Goal: Task Accomplishment & Management: Complete application form

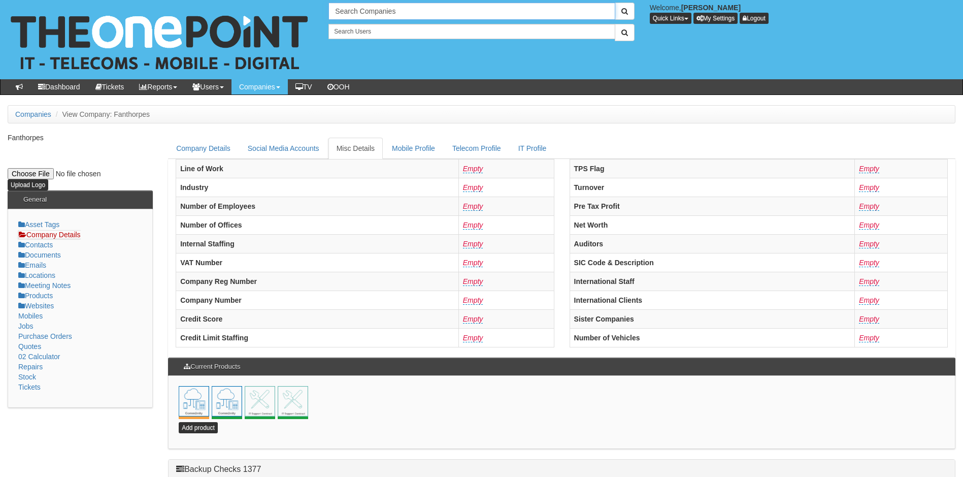
click at [382, 10] on input "Search Companies" at bounding box center [472, 11] width 286 height 17
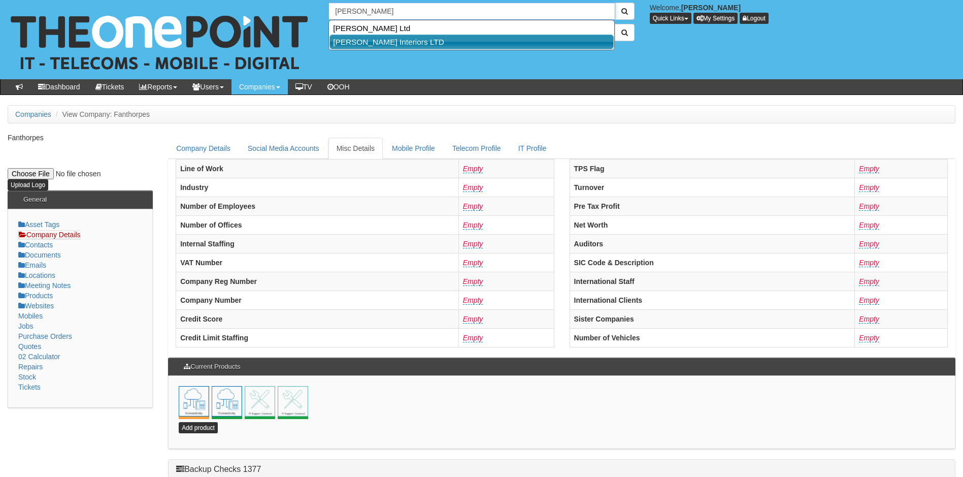
click at [381, 41] on link "[PERSON_NAME] Interiors LTD" at bounding box center [472, 42] width 284 height 15
type input "[PERSON_NAME] Interiors LTD"
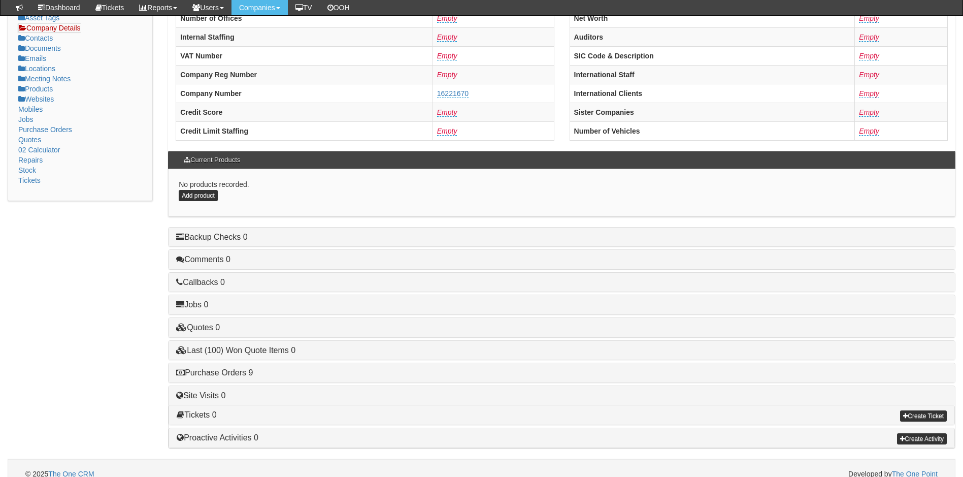
scroll to position [193, 0]
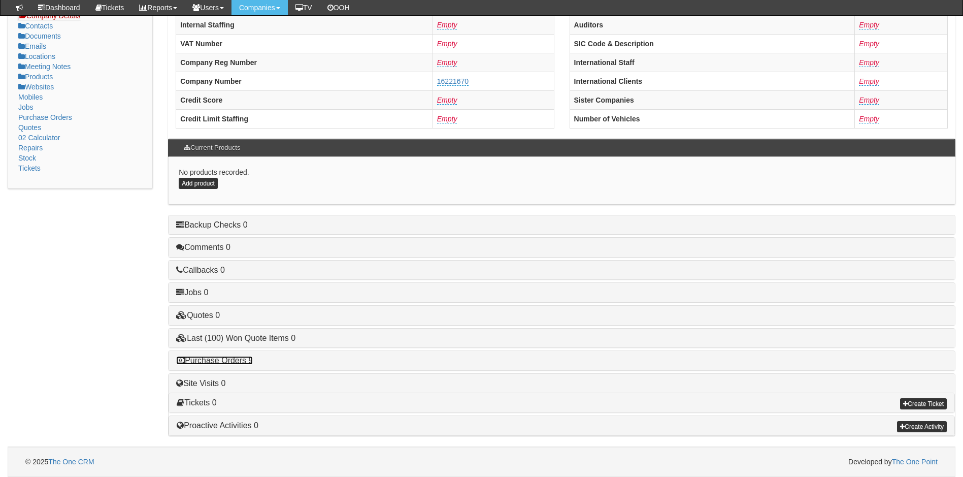
click at [237, 359] on link "Purchase Orders 9" at bounding box center [214, 360] width 77 height 9
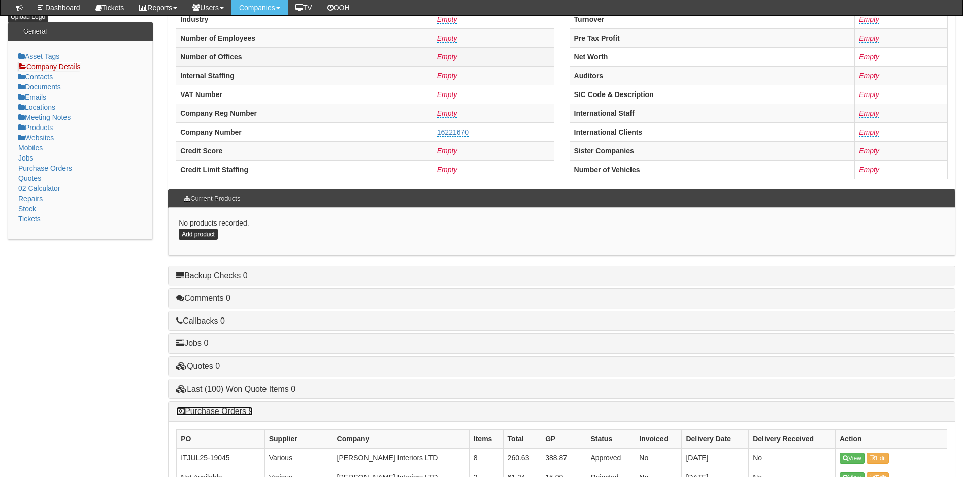
scroll to position [0, 0]
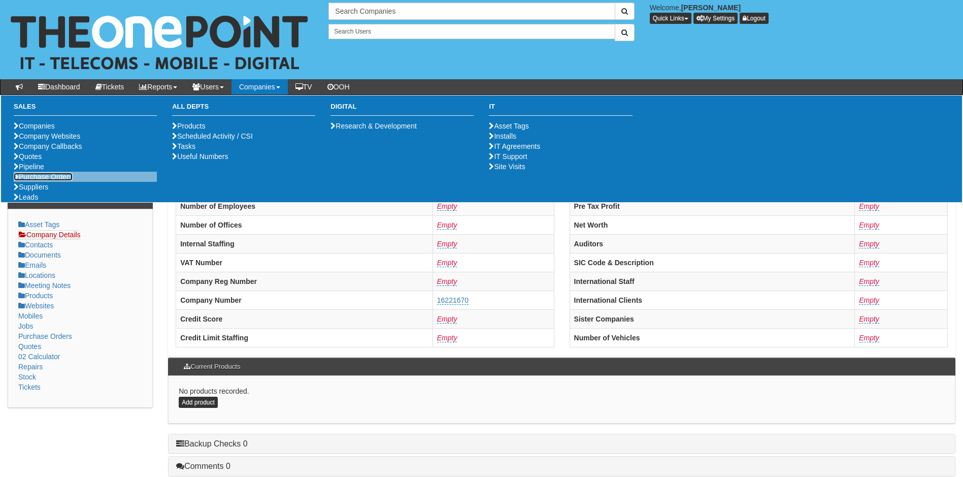
click at [40, 181] on link "Purchase Orders" at bounding box center [43, 177] width 59 height 8
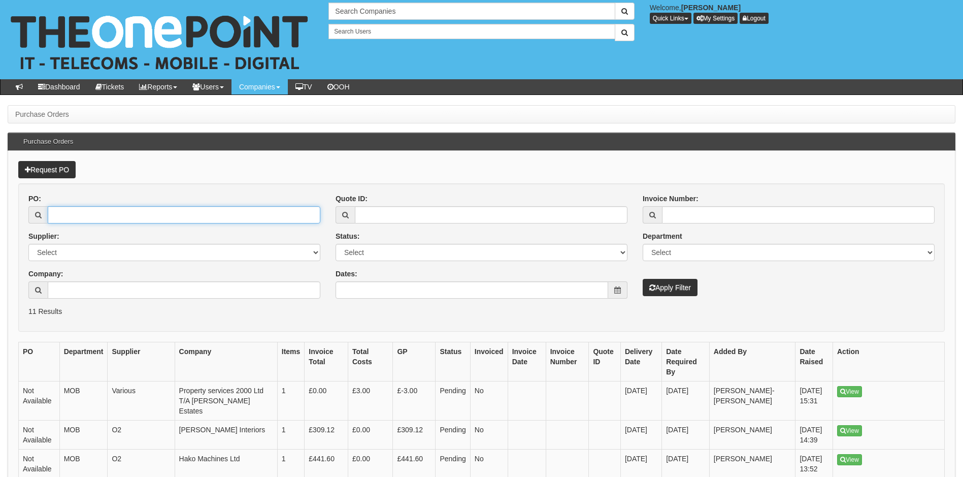
click at [73, 215] on input "PO:" at bounding box center [184, 214] width 273 height 17
click at [49, 172] on link "Request PO" at bounding box center [46, 169] width 57 height 17
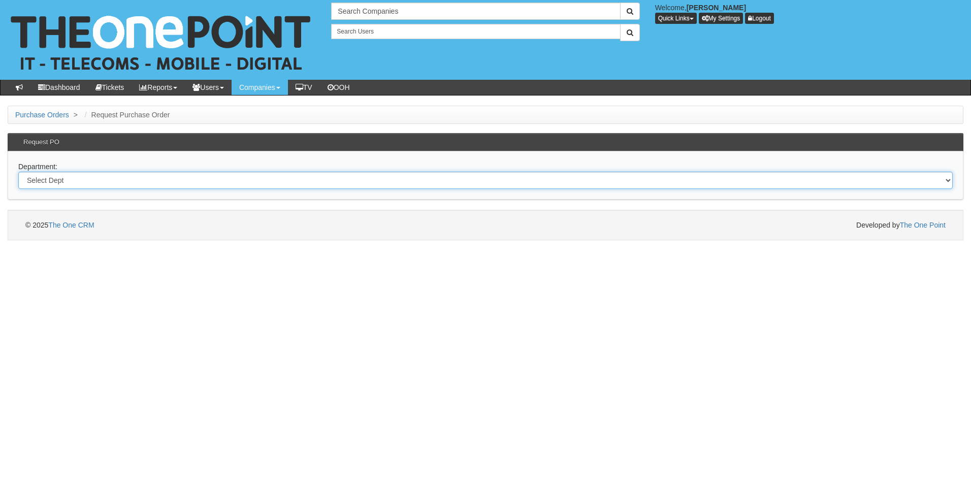
click at [104, 182] on select "Select Dept Digital Internal IT Mobiles Marketing Telecoms" at bounding box center [485, 180] width 935 height 17
select select "?pipeID=&dept=IT"
click at [18, 172] on select "Select Dept Digital Internal IT Mobiles Marketing Telecoms" at bounding box center [485, 180] width 935 height 17
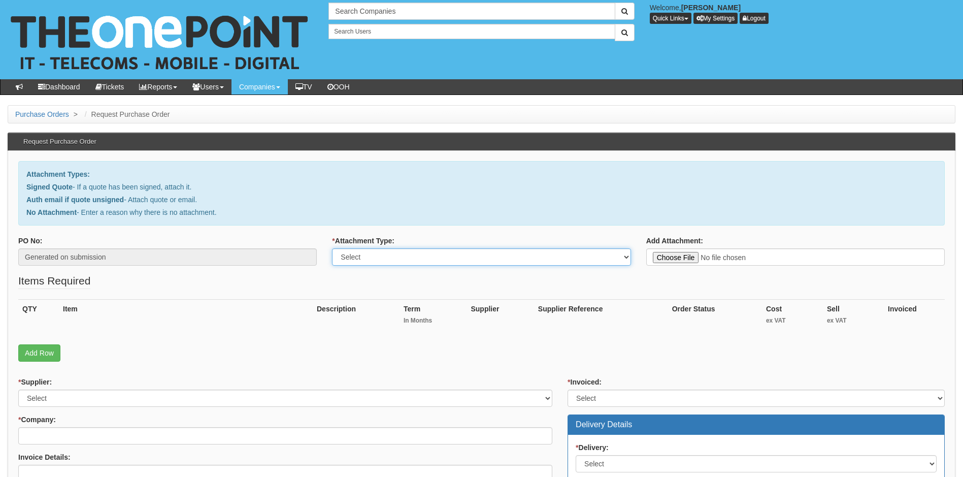
click at [369, 254] on select "Select Signed Quote Auth email with quote if unsigned No Attachment" at bounding box center [481, 256] width 299 height 17
select select "Auth email if quote unsigned"
click at [332, 248] on select "Select Signed Quote Auth email with quote if unsigned No Attachment" at bounding box center [481, 256] width 299 height 17
type input "C:\fakepath\RE_ Ben Johnson Interiors - Replacement Laptop and 4 x Windows 11 u…"
click at [26, 352] on link "Add Row" at bounding box center [39, 352] width 42 height 17
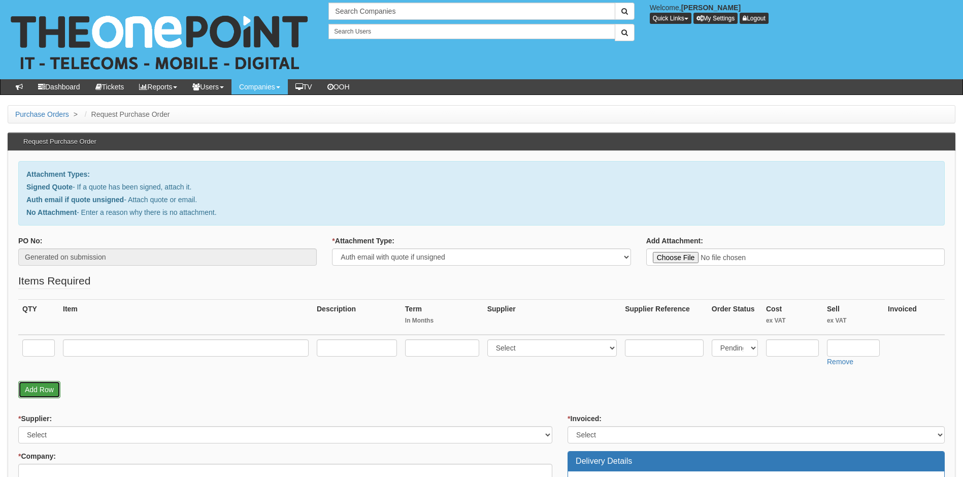
click at [42, 391] on link "Add Row" at bounding box center [39, 389] width 42 height 17
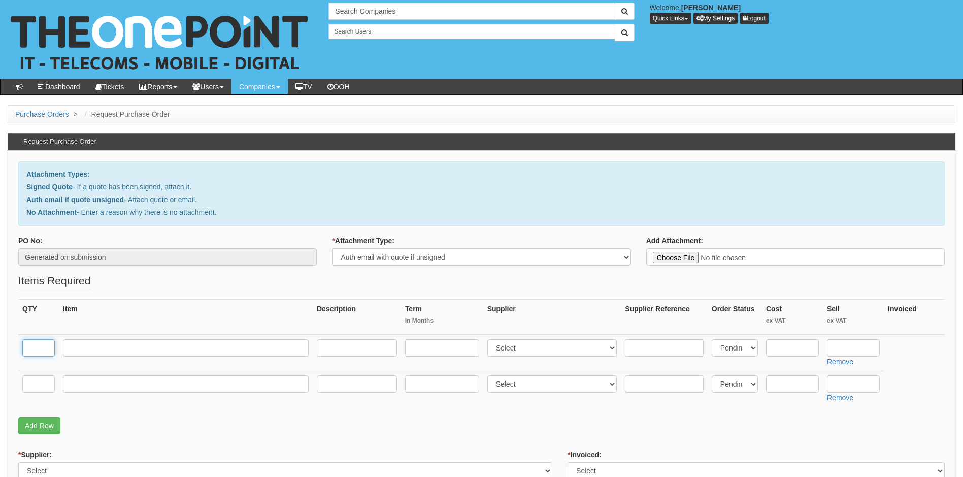
click at [35, 348] on input "text" at bounding box center [38, 347] width 33 height 17
type input "1"
click at [38, 378] on input "text" at bounding box center [38, 383] width 33 height 17
type input "4"
click at [98, 351] on input "text" at bounding box center [186, 347] width 246 height 17
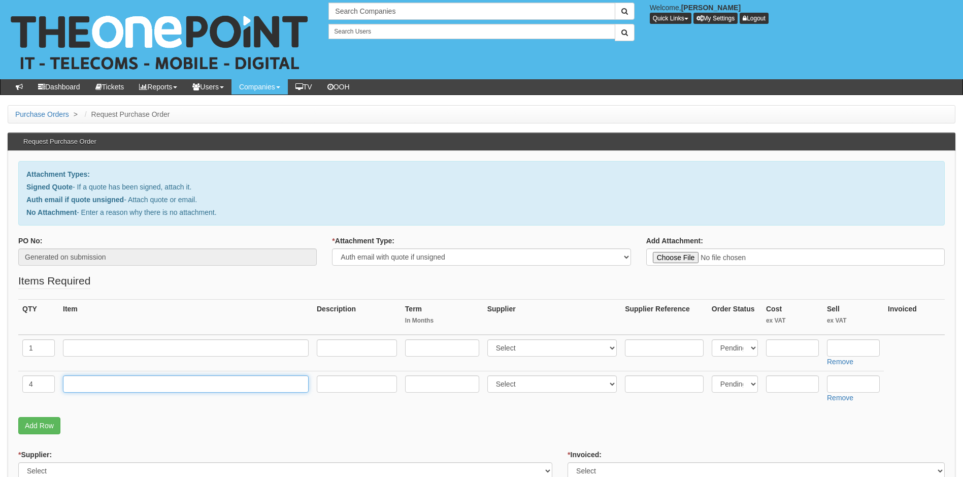
click at [90, 387] on input "text" at bounding box center [186, 383] width 246 height 17
type input "Upgrade from Windows 10 to 11"
click at [792, 382] on input "text" at bounding box center [792, 383] width 53 height 17
type input "0"
click at [841, 384] on input "text" at bounding box center [853, 383] width 53 height 17
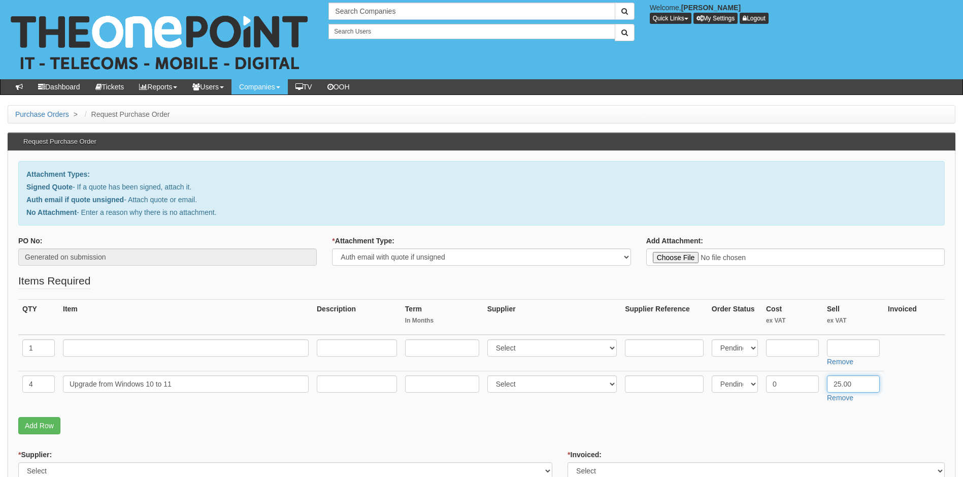
type input "25.00"
click at [795, 428] on p "Add Row" at bounding box center [481, 425] width 927 height 17
click at [788, 346] on input "text" at bounding box center [792, 347] width 53 height 17
type input "813.51"
click at [837, 343] on input "text" at bounding box center [853, 347] width 53 height 17
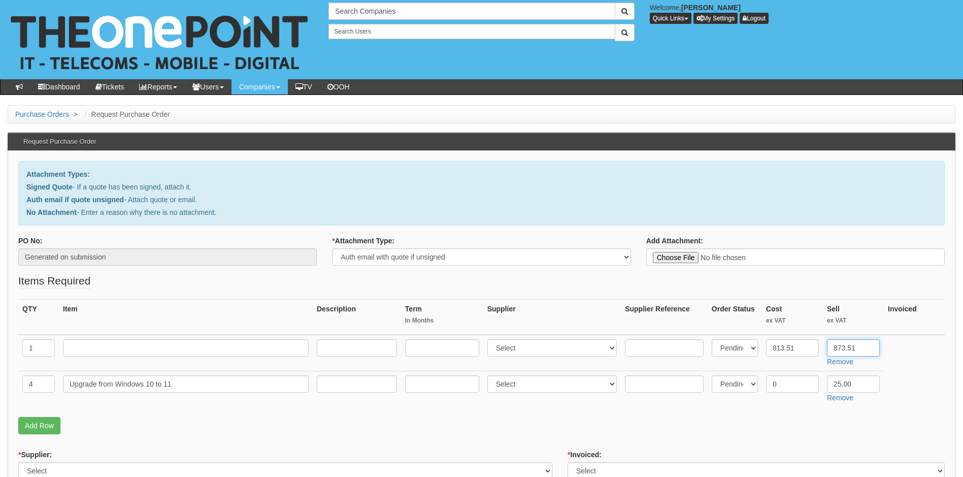
type input "873.51"
click at [713, 427] on p "Add Row" at bounding box center [481, 425] width 927 height 17
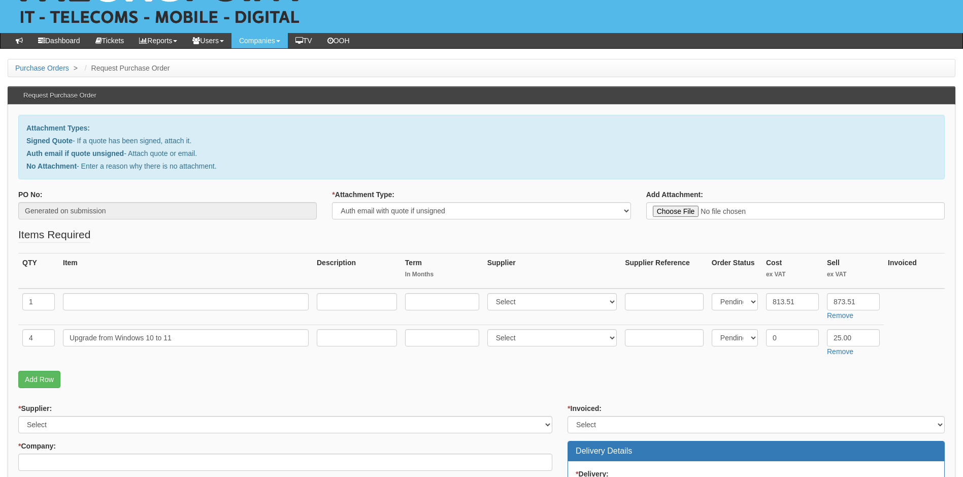
scroll to position [102, 0]
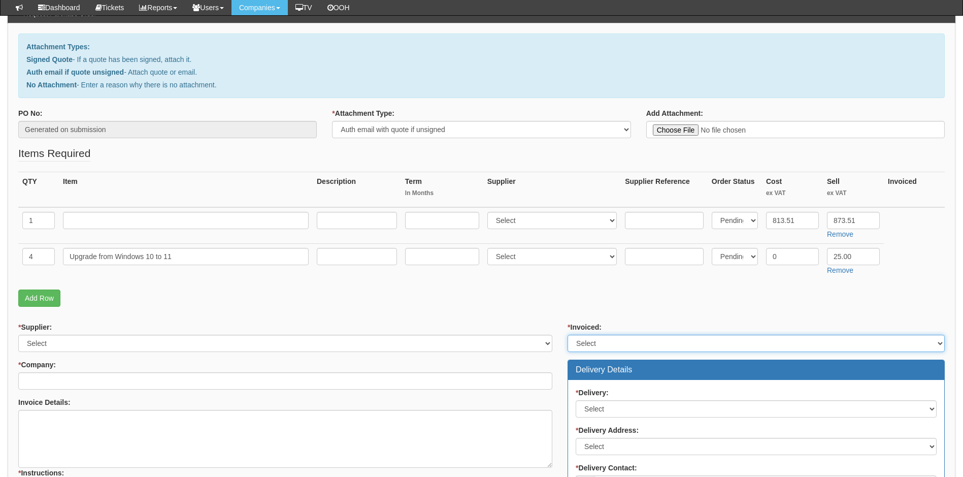
click at [631, 339] on select "Select Yes No N/A STB (part of order)" at bounding box center [756, 343] width 377 height 17
select select "2"
click at [568, 335] on select "Select Yes No N/A STB (part of order)" at bounding box center [756, 343] width 377 height 17
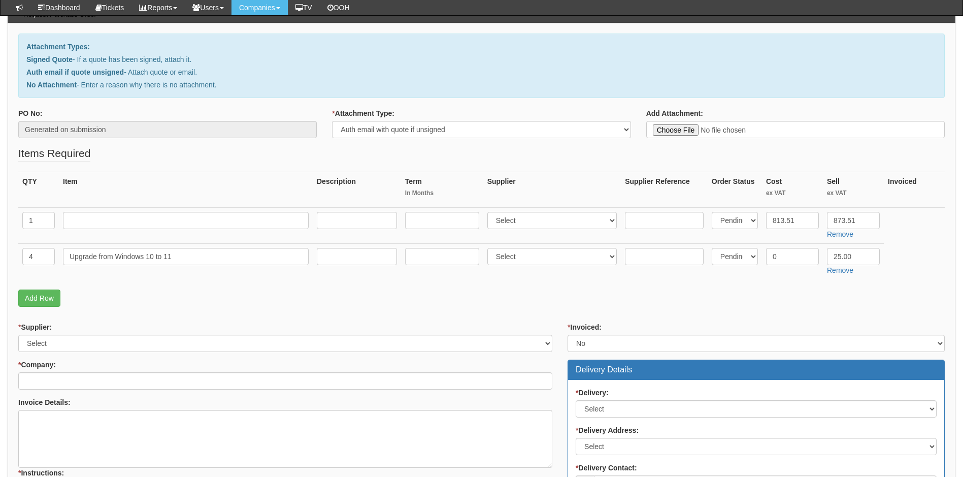
click at [565, 303] on p "Add Row" at bounding box center [481, 298] width 927 height 17
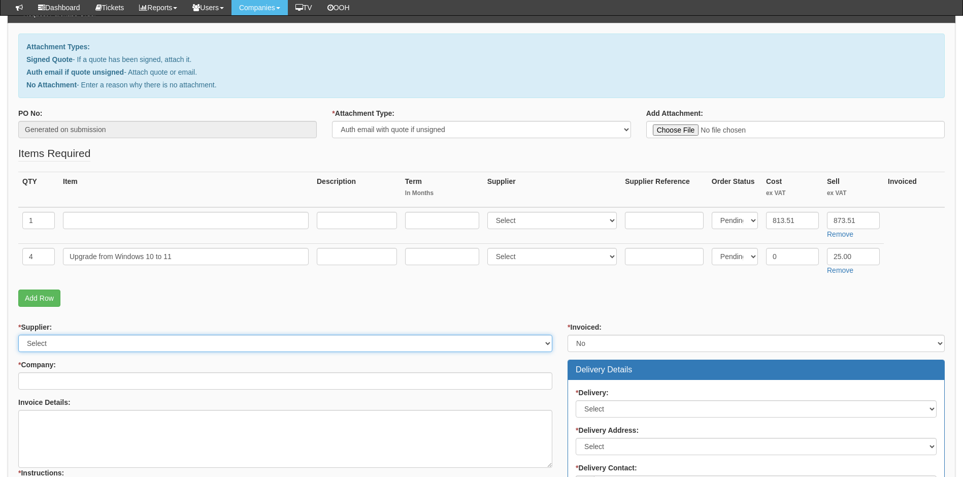
click at [113, 343] on select "Select 123 REG.co.uk 1Password 3 4Gon AA Jones Electric Ltd Abzorb Access Group…" at bounding box center [285, 343] width 534 height 17
click at [82, 343] on select "Select 123 REG.co.uk 1Password 3 4Gon AA Jones Electric Ltd Abzorb Access Group…" at bounding box center [285, 343] width 534 height 17
select select "19"
click at [18, 335] on select "Select 123 REG.co.uk 1Password 3 4Gon AA Jones Electric Ltd Abzorb Access Group…" at bounding box center [285, 343] width 534 height 17
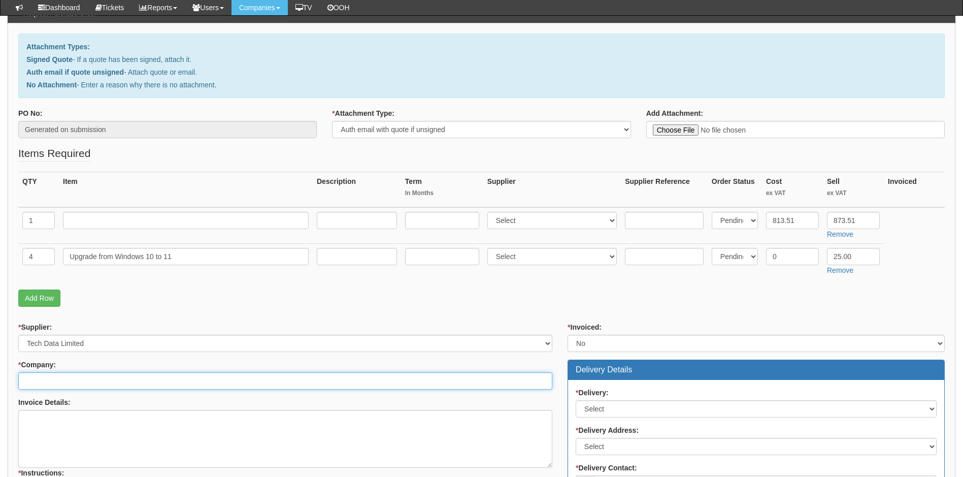
click at [82, 379] on input "* Company:" at bounding box center [285, 380] width 534 height 17
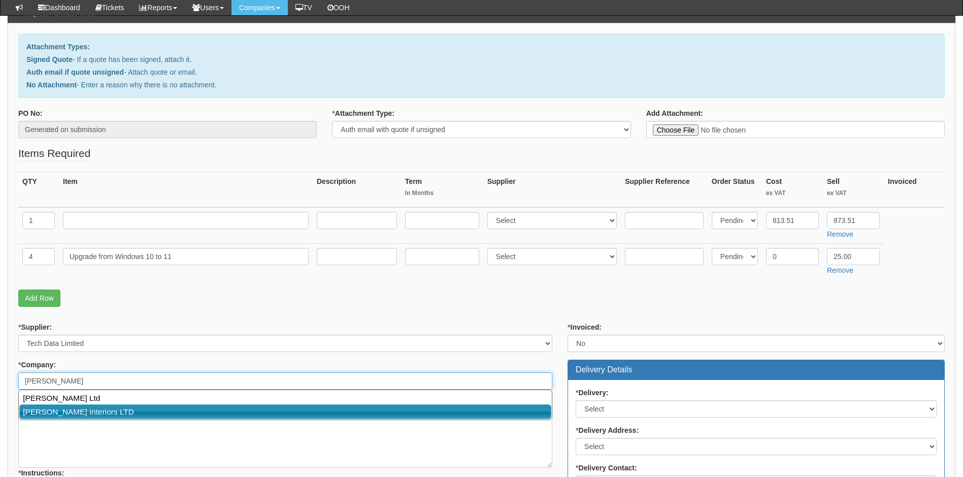
click at [64, 412] on link "[PERSON_NAME] Interiors LTD" at bounding box center [285, 411] width 532 height 15
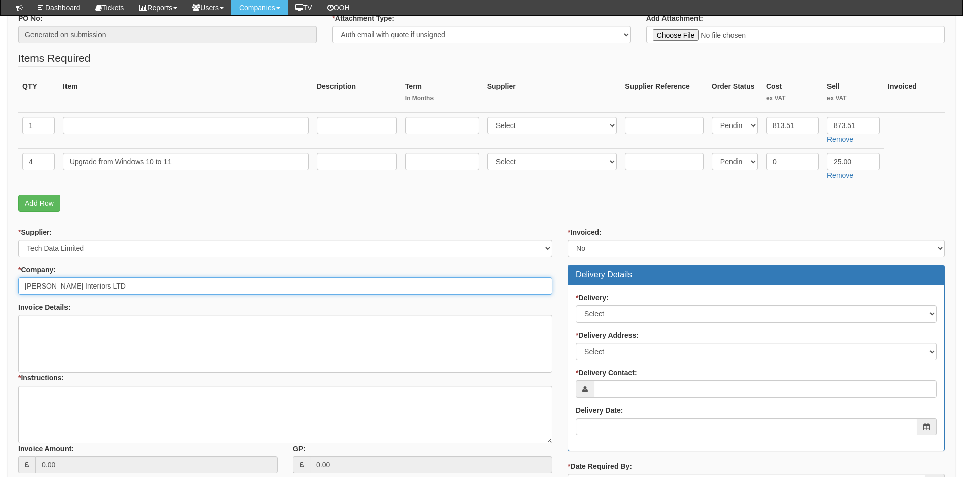
scroll to position [203, 0]
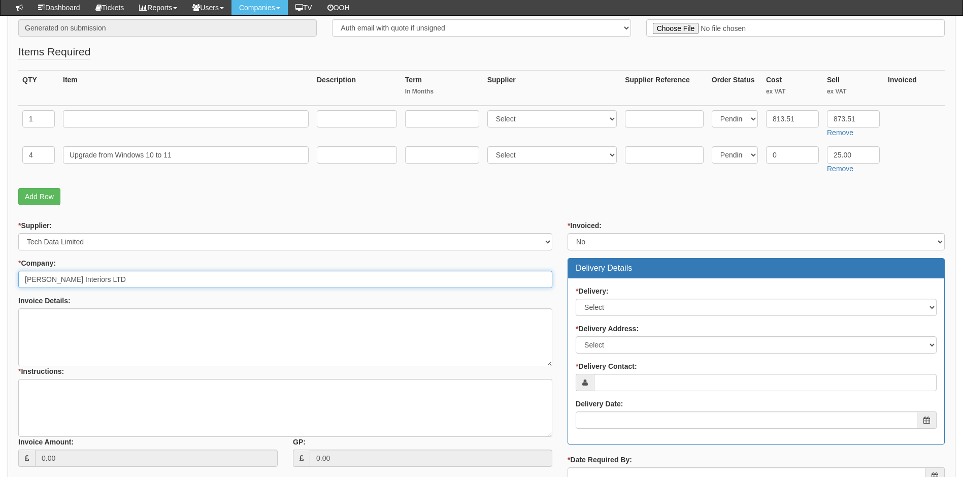
type input "[PERSON_NAME] Interiors LTD"
click at [75, 398] on textarea "* Instructions:" at bounding box center [285, 408] width 534 height 58
click at [84, 390] on textarea "* Instructions:" at bounding box center [285, 408] width 534 height 58
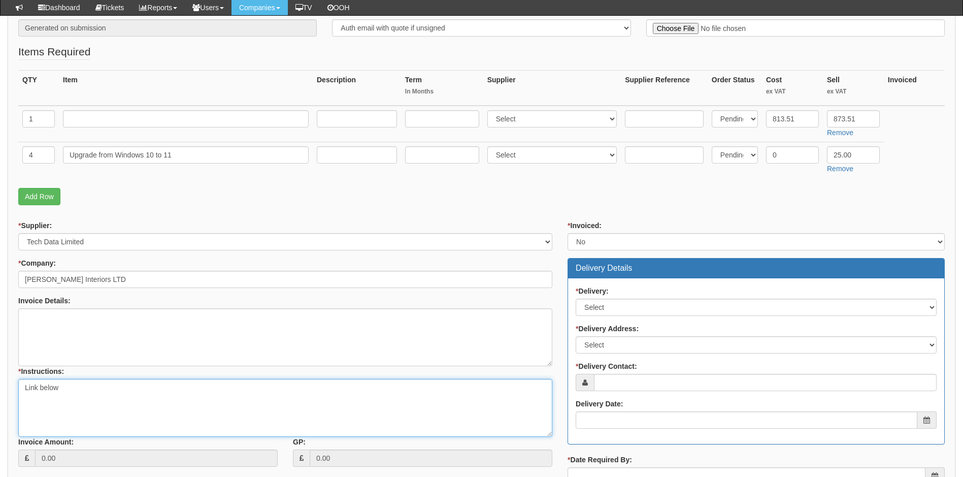
paste textarea "[URL][DOMAIN_NAME]"
type textarea "Link below https://intouch.tdsynnex.com/InTouch/MVC/Product/ProductDetails?prod…"
click at [110, 119] on input "text" at bounding box center [186, 118] width 246 height 17
click at [130, 118] on input "Dell Latitude" at bounding box center [186, 118] width 246 height 17
type input "Dell Latitude 7455"
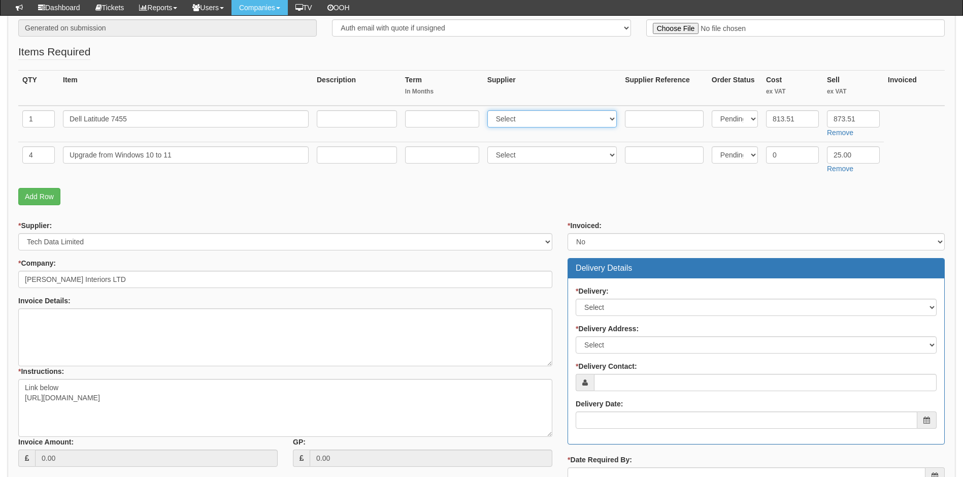
click at [577, 118] on select "Select 123 REG.co.uk 1Password 3 4Gon AA Jones Electric Ltd Abzorb Access Group…" at bounding box center [553, 118] width 130 height 17
select select "19"
click at [490, 110] on select "Select 123 REG.co.uk 1Password 3 4Gon AA Jones Electric Ltd Abzorb Access Group…" at bounding box center [553, 118] width 130 height 17
click at [535, 157] on select "Select 123 REG.co.uk 1Password 3 4Gon AA Jones Electric Ltd Abzorb Access Group…" at bounding box center [553, 154] width 130 height 17
select select "81"
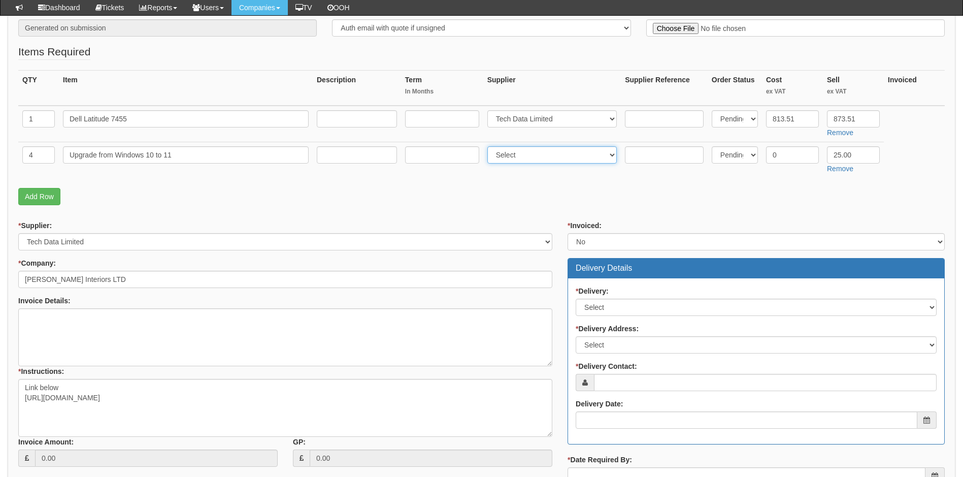
click at [490, 146] on select "Select 123 REG.co.uk 1Password 3 4Gon AA Jones Electric Ltd Abzorb Access Group…" at bounding box center [553, 154] width 130 height 17
click at [626, 305] on select "Select No Not Applicable Yes" at bounding box center [756, 307] width 361 height 17
select select "1"
click at [576, 299] on select "Select No Not Applicable Yes" at bounding box center [756, 307] width 361 height 17
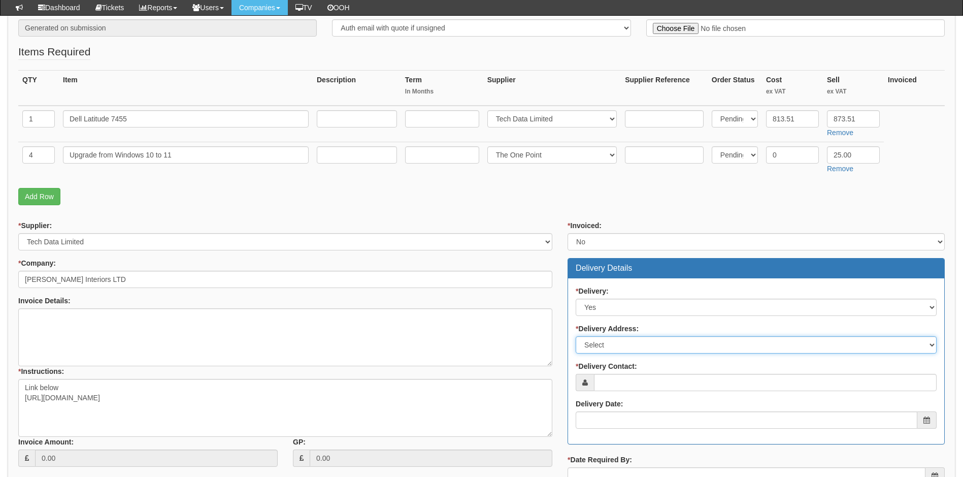
click at [617, 344] on select "Select Not Applicable Main Address - YO23 2BD Other" at bounding box center [756, 344] width 361 height 17
select select "other"
click at [576, 336] on select "Select Not Applicable Main Address - YO23 2BD Other" at bounding box center [756, 344] width 361 height 17
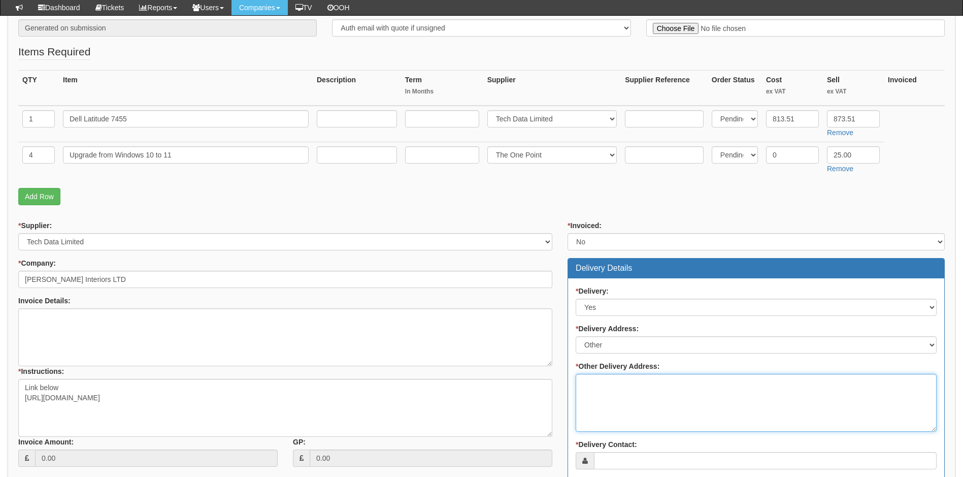
click at [617, 385] on textarea "* Other Delivery Address:" at bounding box center [756, 403] width 361 height 58
type textarea "Please deliver to TOP for set up for the customer"
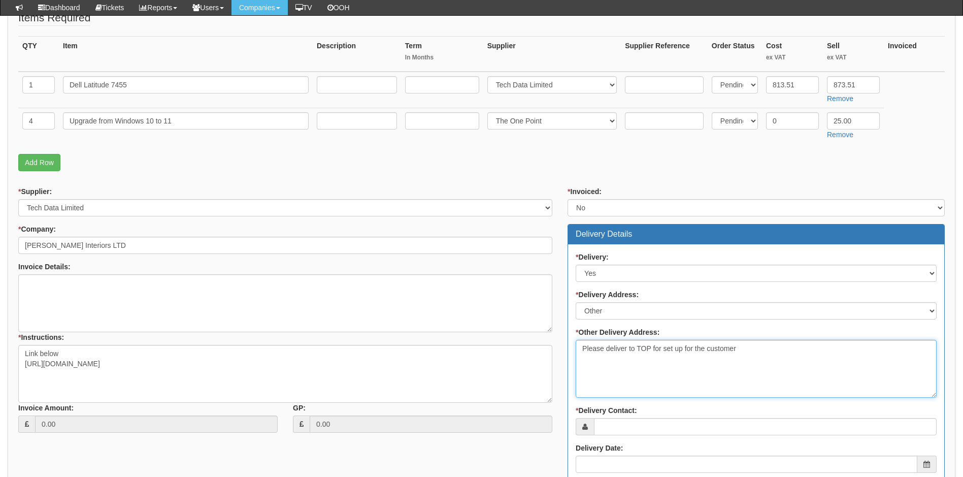
scroll to position [305, 0]
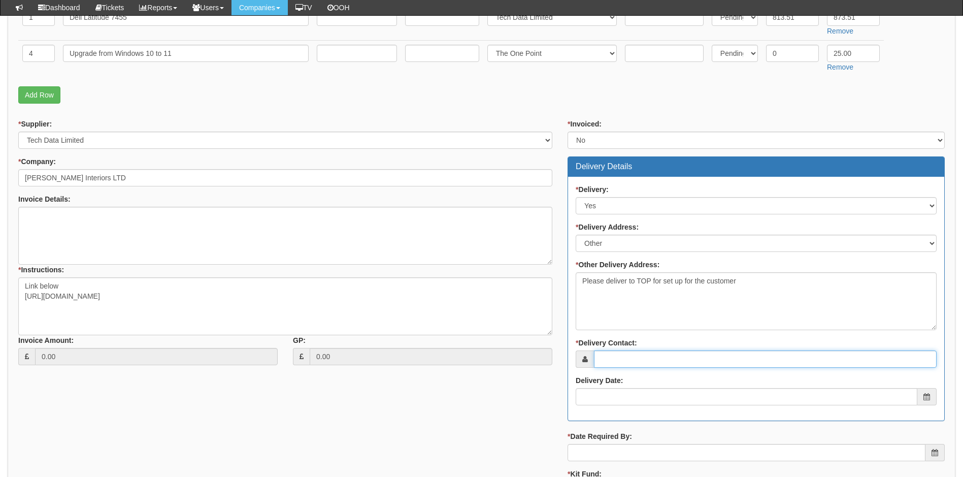
click at [651, 355] on input "* Delivery Contact:" at bounding box center [765, 358] width 343 height 17
type input "[PERSON_NAME]"
click at [619, 398] on input "Delivery Date:" at bounding box center [747, 396] width 342 height 17
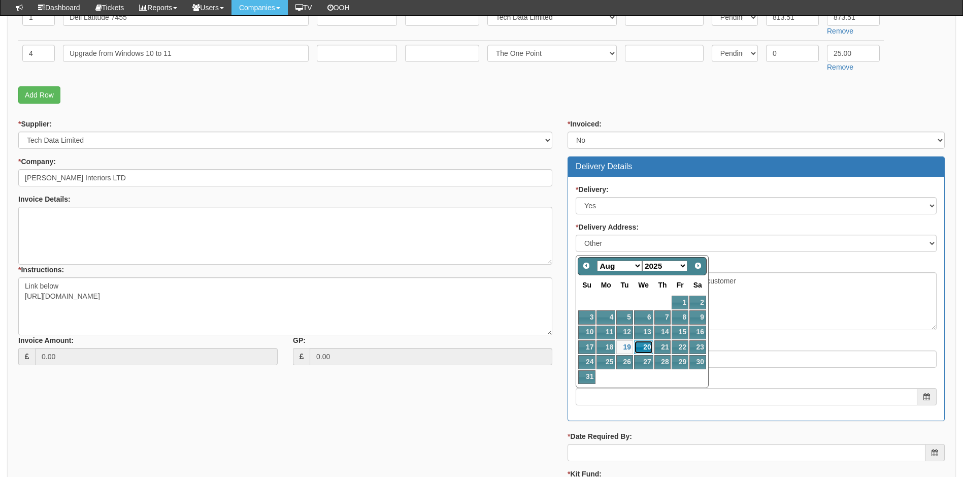
click at [642, 347] on link "20" at bounding box center [643, 347] width 19 height 14
type input "2025-08-20"
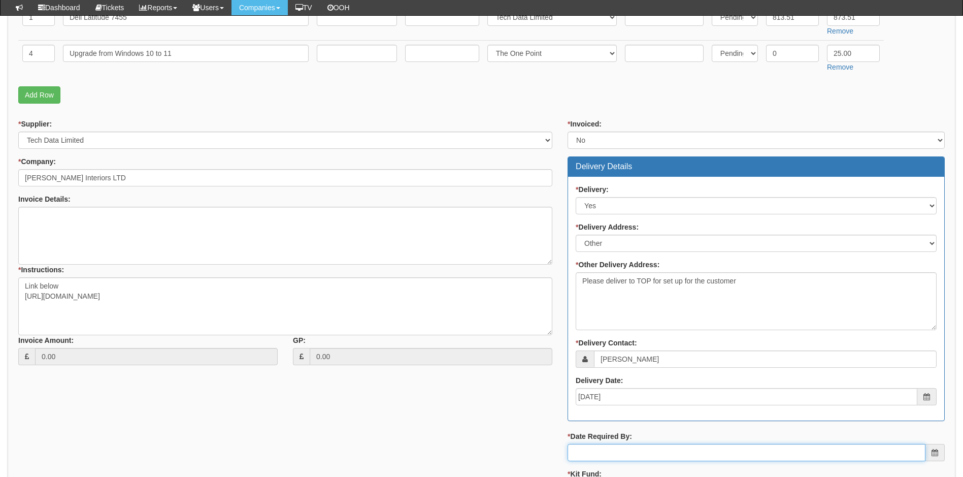
click at [624, 452] on input "* Date Required By:" at bounding box center [747, 452] width 358 height 17
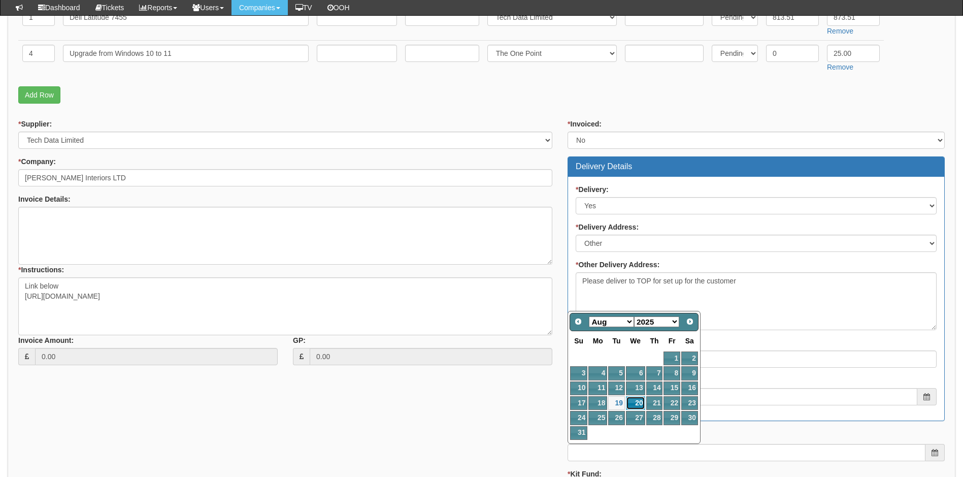
click at [638, 400] on link "20" at bounding box center [635, 403] width 19 height 14
type input "2025-08-20"
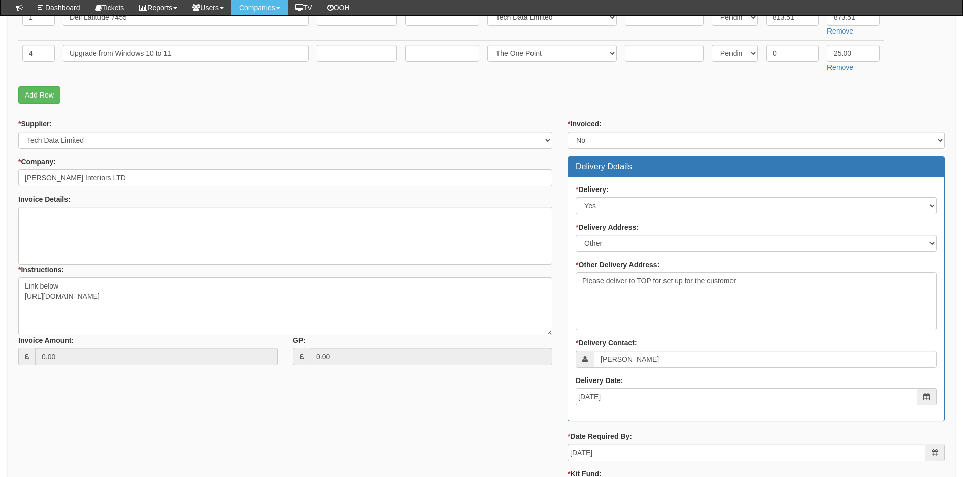
click at [549, 425] on div "* Supplier: Select 123 REG.co.uk 1Password 3 4Gon AA Jones Electric Ltd Abzorb …" at bounding box center [482, 324] width 942 height 411
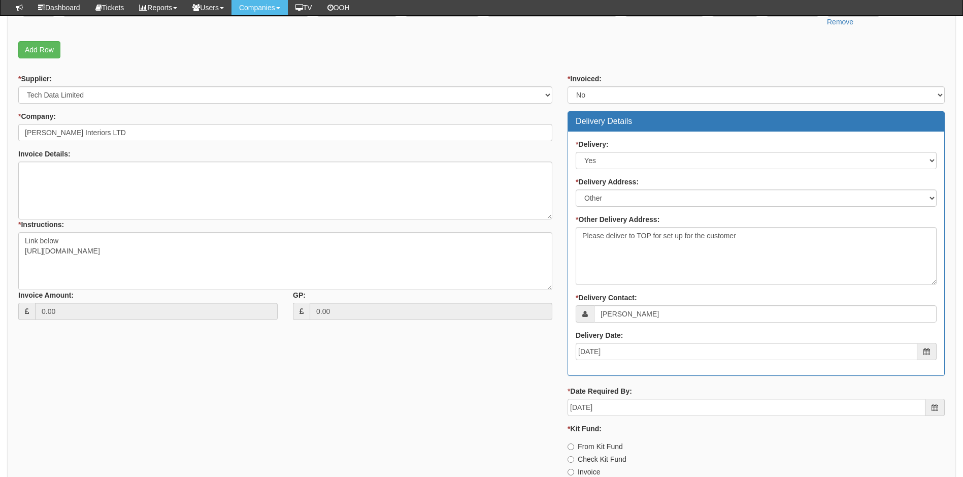
scroll to position [406, 0]
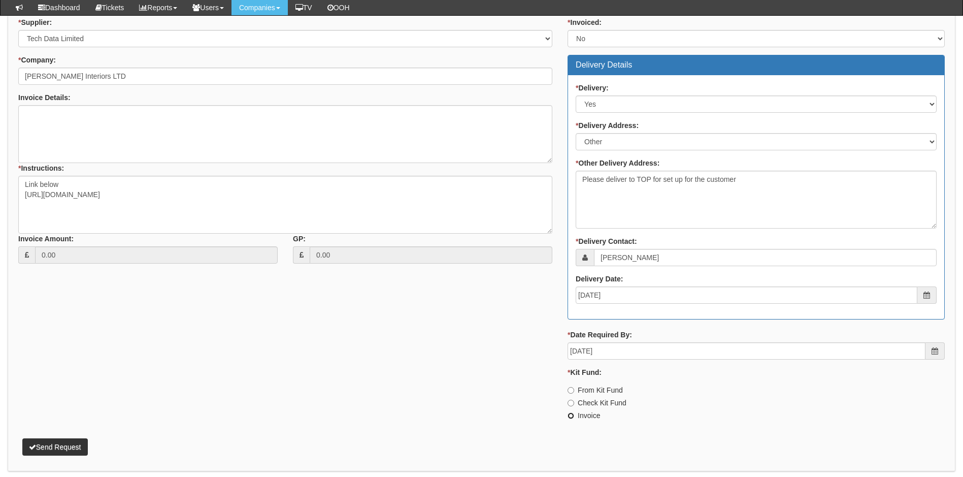
click at [571, 394] on input "Invoice" at bounding box center [571, 390] width 7 height 7
radio input "true"
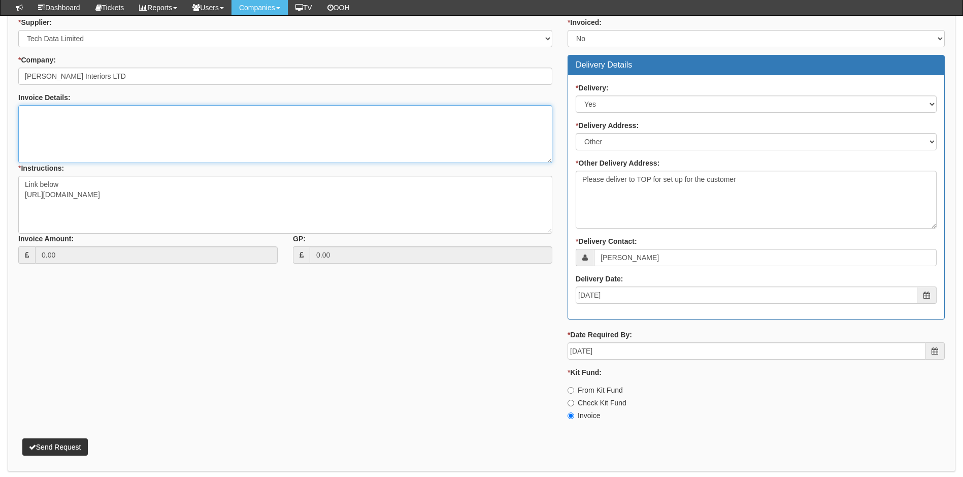
click at [75, 129] on textarea "Invoice Details:" at bounding box center [285, 134] width 534 height 58
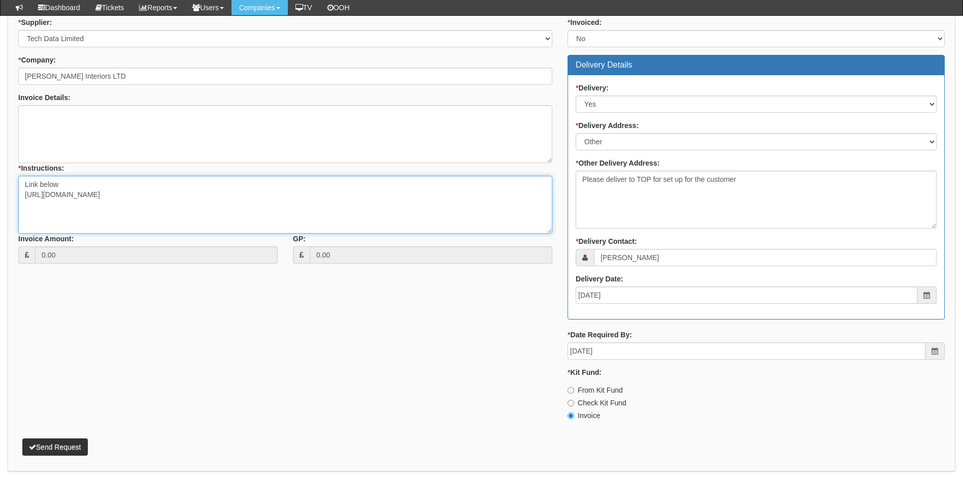
drag, startPoint x: 39, startPoint y: 213, endPoint x: 51, endPoint y: 213, distance: 12.2
click at [40, 213] on textarea "Link below https://intouch.tdsynnex.com/InTouch/MVC/Product/ProductDetails?prod…" at bounding box center [285, 205] width 534 height 58
click at [329, 197] on textarea "Link below https://intouch.tdsynnex.com/InTouch/MVC/Product/ProductDetails?prod…" at bounding box center [285, 205] width 534 height 58
paste textarea "Mike Cherry Matthew Graves Chris Watson Emma Lund"
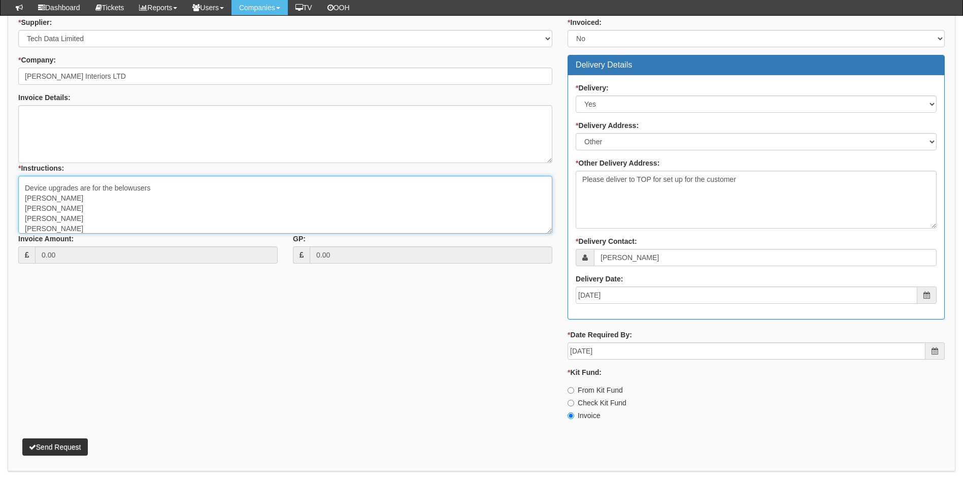
click at [132, 186] on textarea "Link below https://intouch.tdsynnex.com/InTouch/MVC/Product/ProductDetails?prod…" at bounding box center [285, 205] width 534 height 58
click at [174, 214] on textarea "Link below https://intouch.tdsynnex.com/InTouch/MVC/Product/ProductDetails?prod…" at bounding box center [285, 205] width 534 height 58
type textarea "Link below https://intouch.tdsynnex.com/InTouch/MVC/Product/ProductDetails?prod…"
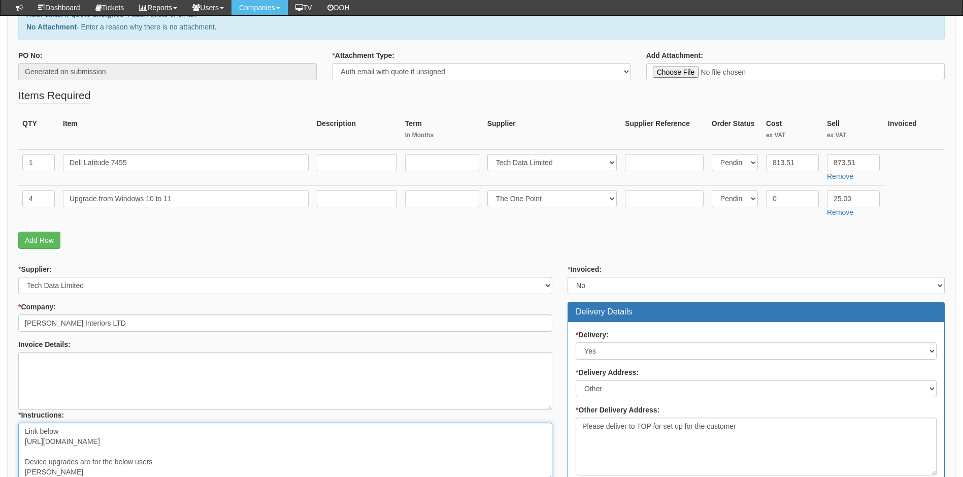
scroll to position [152, 0]
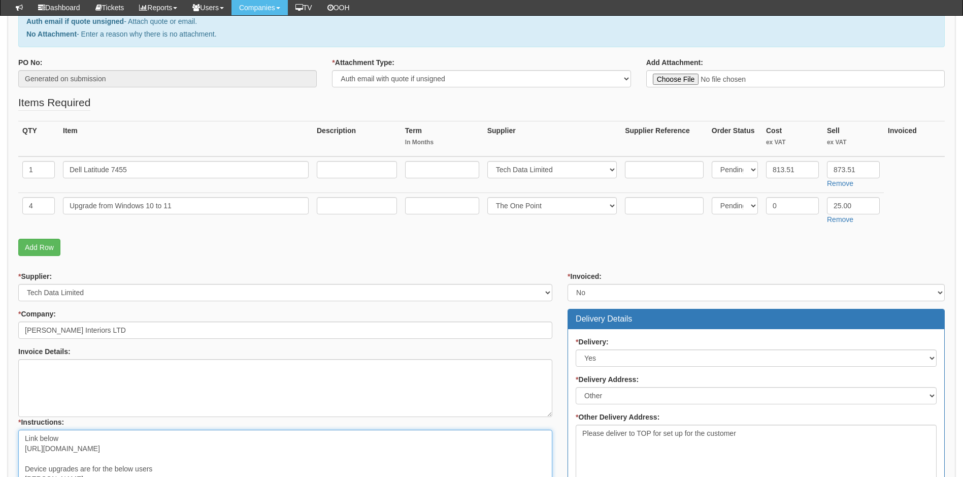
drag, startPoint x: 308, startPoint y: 449, endPoint x: 24, endPoint y: 452, distance: 283.4
click at [24, 452] on textarea "Link below https://intouch.tdsynnex.com/InTouch/MVC/Product/ProductDetails?prod…" at bounding box center [285, 459] width 534 height 58
click at [48, 368] on textarea "Invoice Details:" at bounding box center [285, 388] width 534 height 58
paste textarea "[URL][DOMAIN_NAME]"
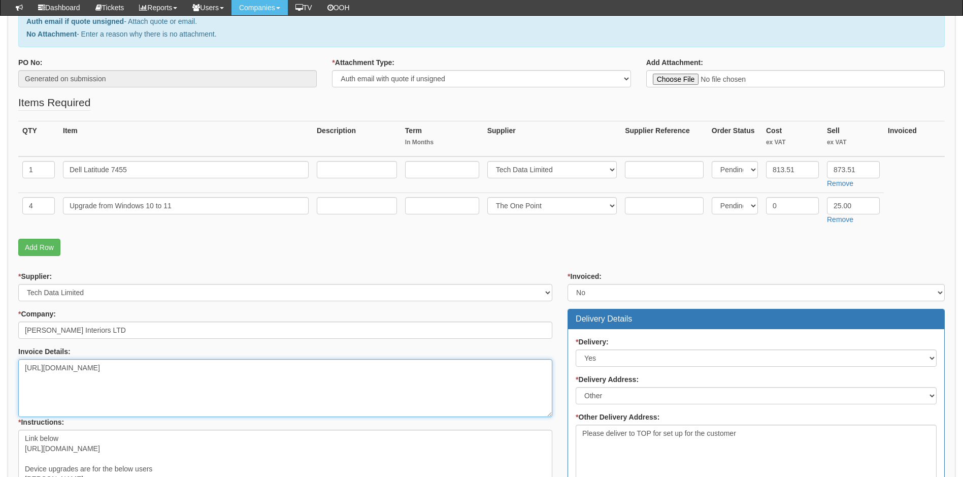
click at [45, 388] on textarea "[URL][DOMAIN_NAME]" at bounding box center [285, 388] width 534 height 58
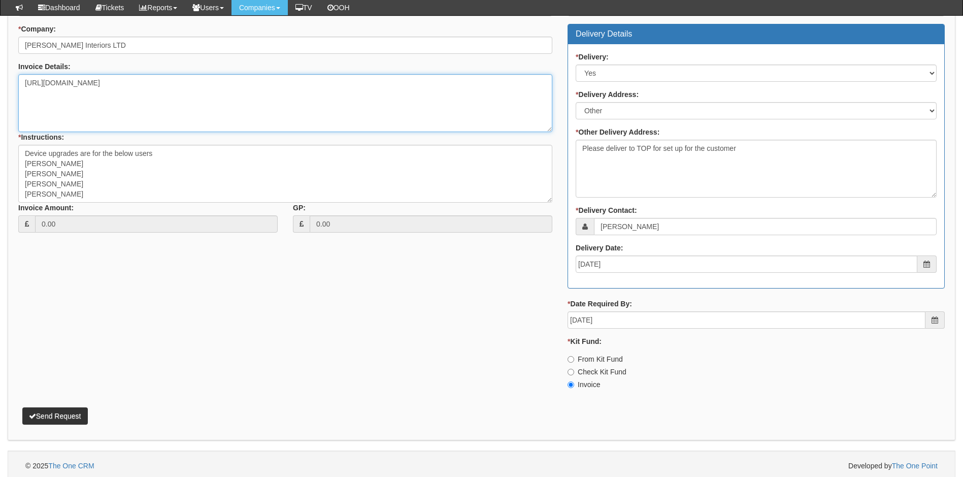
scroll to position [441, 0]
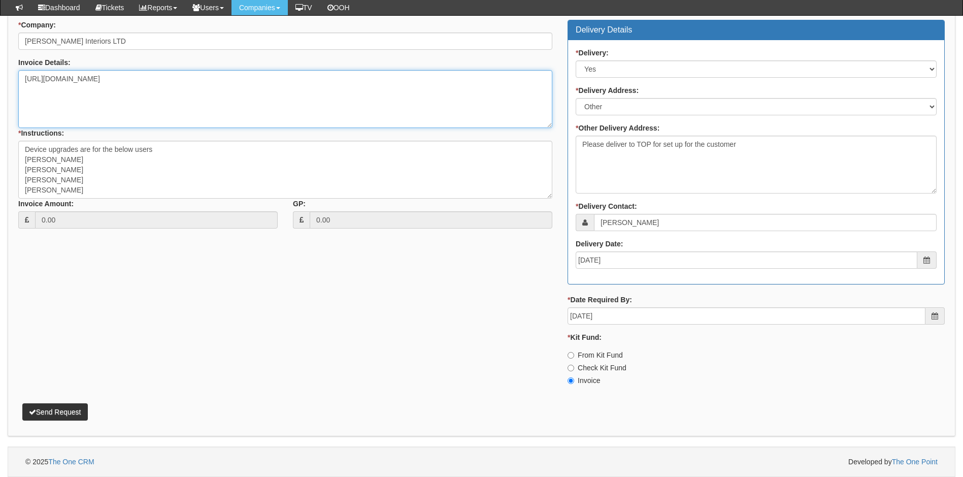
type textarea "[URL][DOMAIN_NAME]"
click at [57, 413] on button "Send Request" at bounding box center [55, 411] width 66 height 17
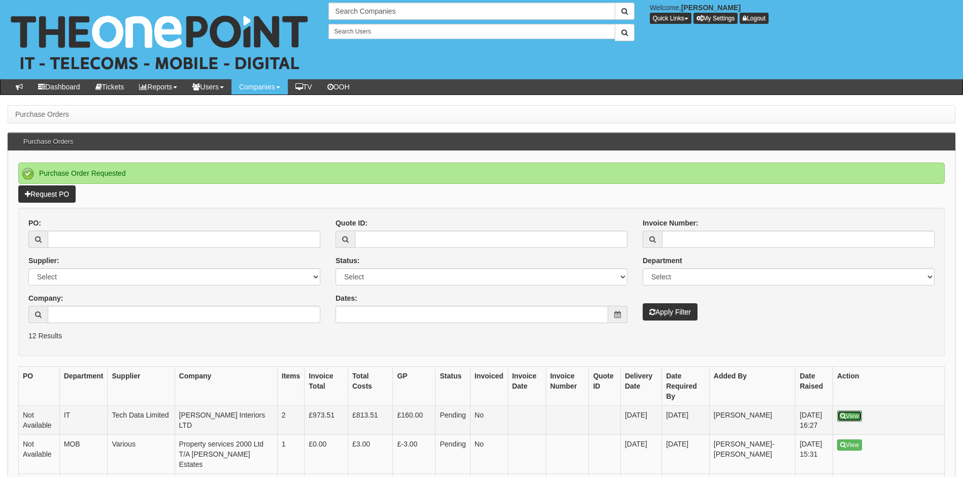
click at [854, 410] on link "View" at bounding box center [850, 415] width 25 height 11
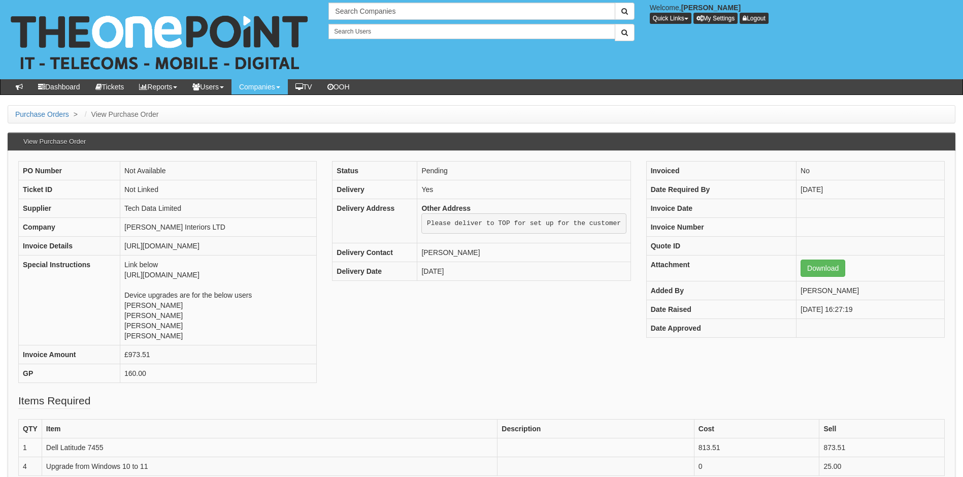
click at [429, 370] on div "PO Number Not Available Ticket ID Not Linked Supplier Tech Data Limited Company…" at bounding box center [482, 277] width 942 height 232
